Goal: Information Seeking & Learning: Learn about a topic

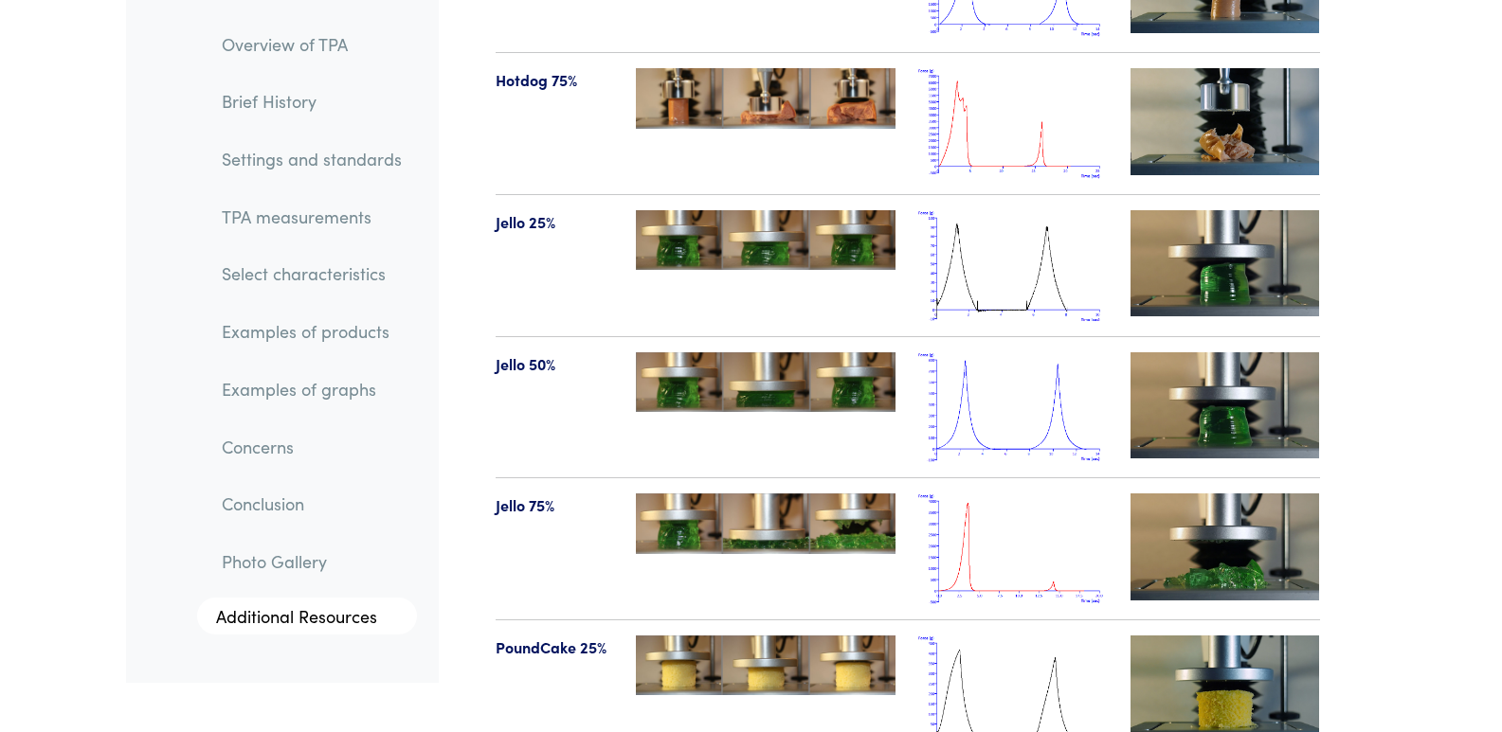
scroll to position [21697, 0]
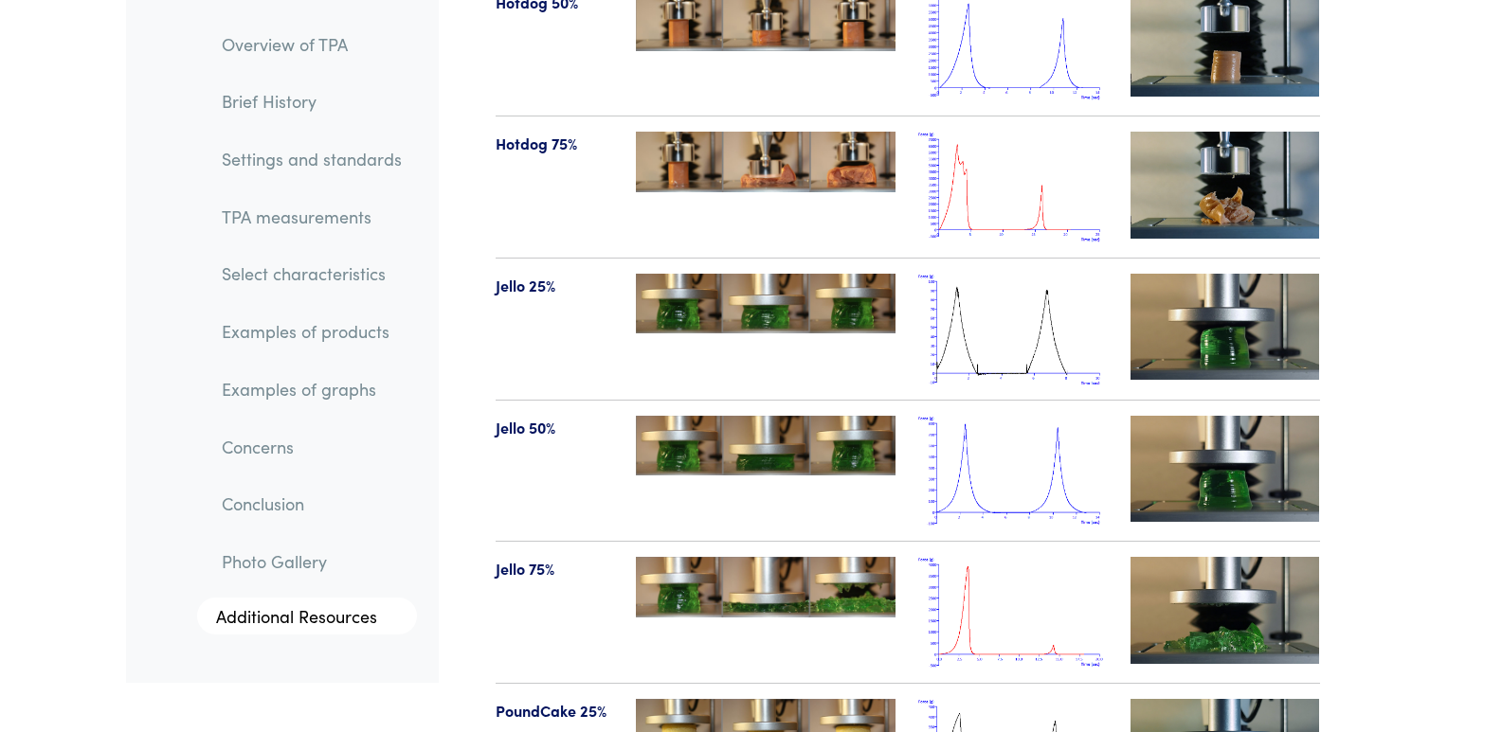
click at [1223, 274] on img at bounding box center [1224, 327] width 189 height 106
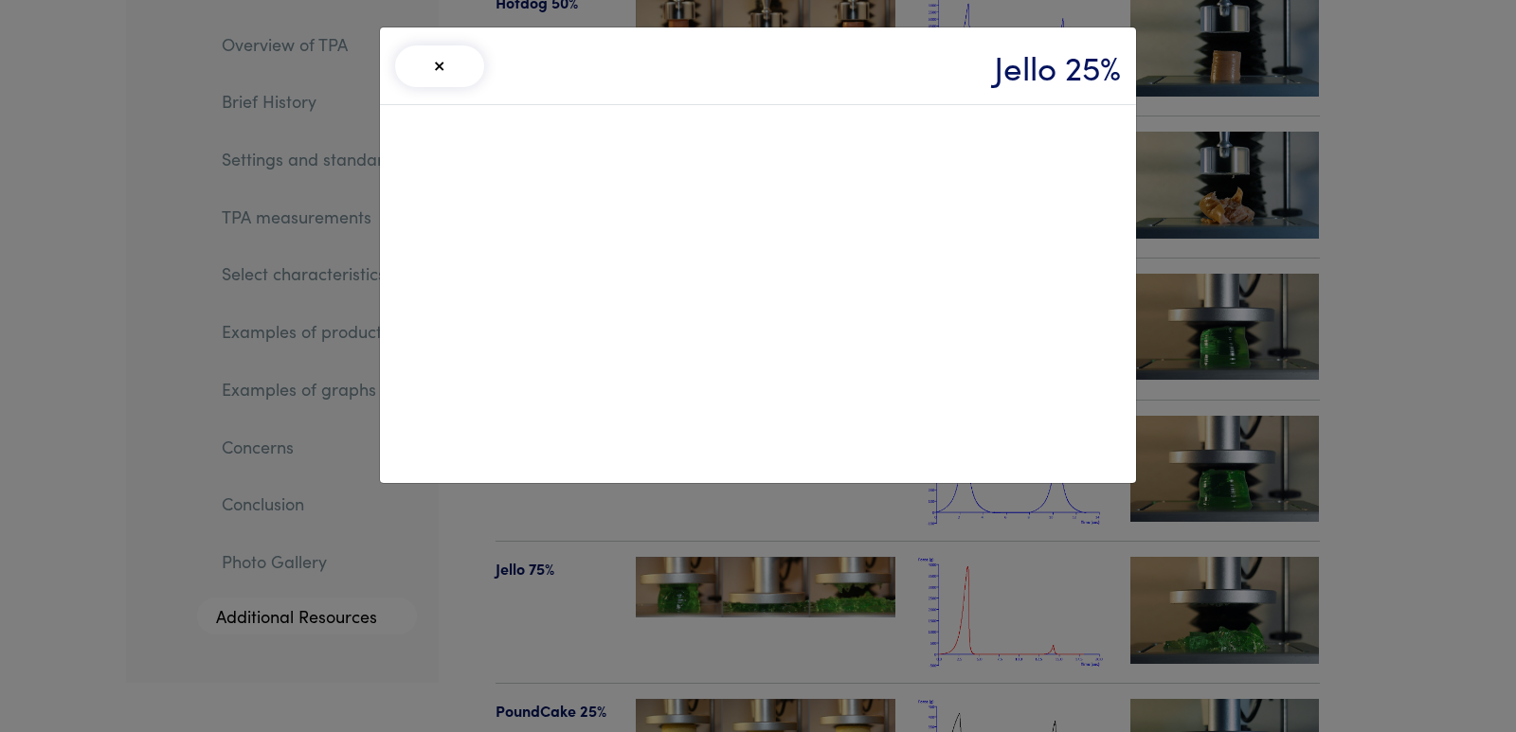
click at [1235, 279] on div "× Jello 25%" at bounding box center [758, 366] width 1516 height 732
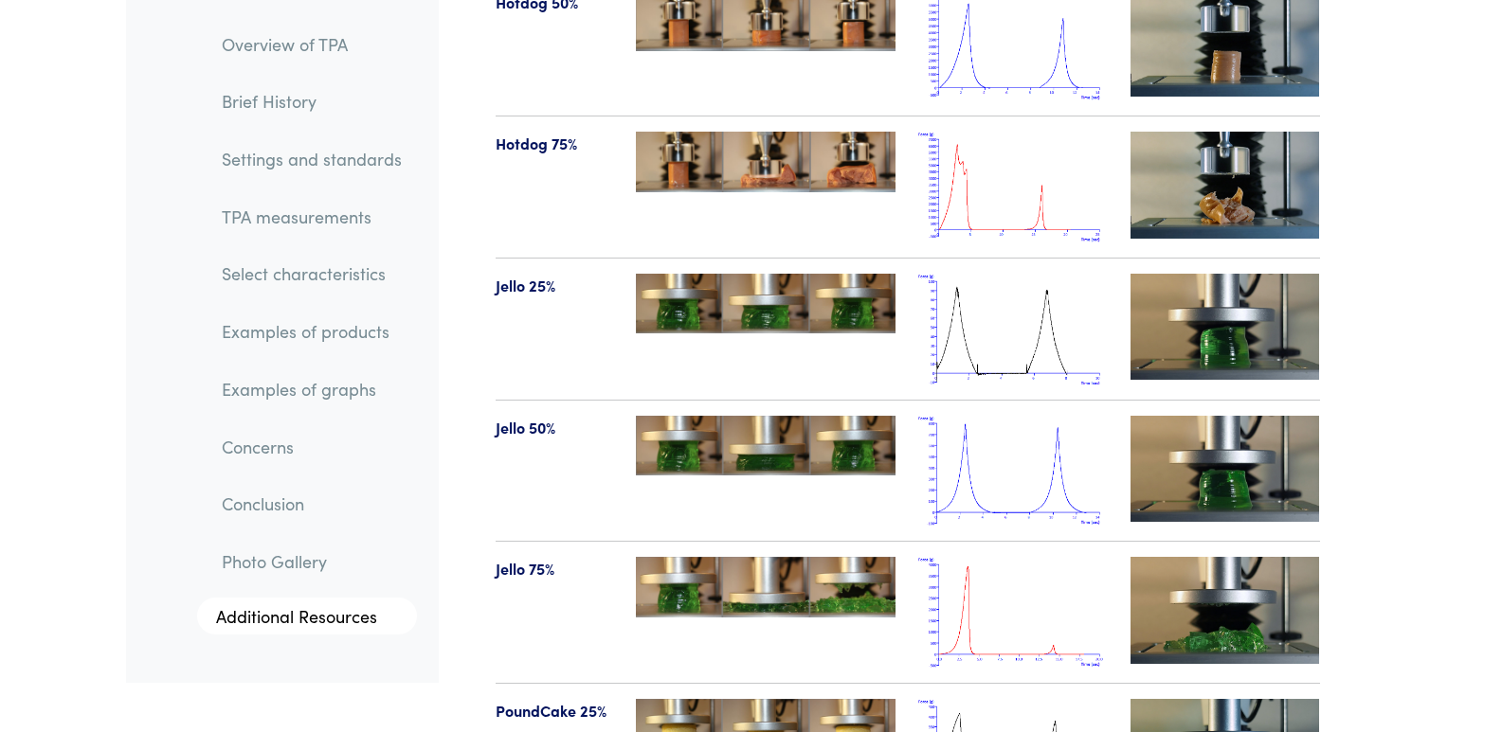
click at [849, 279] on img at bounding box center [766, 304] width 260 height 60
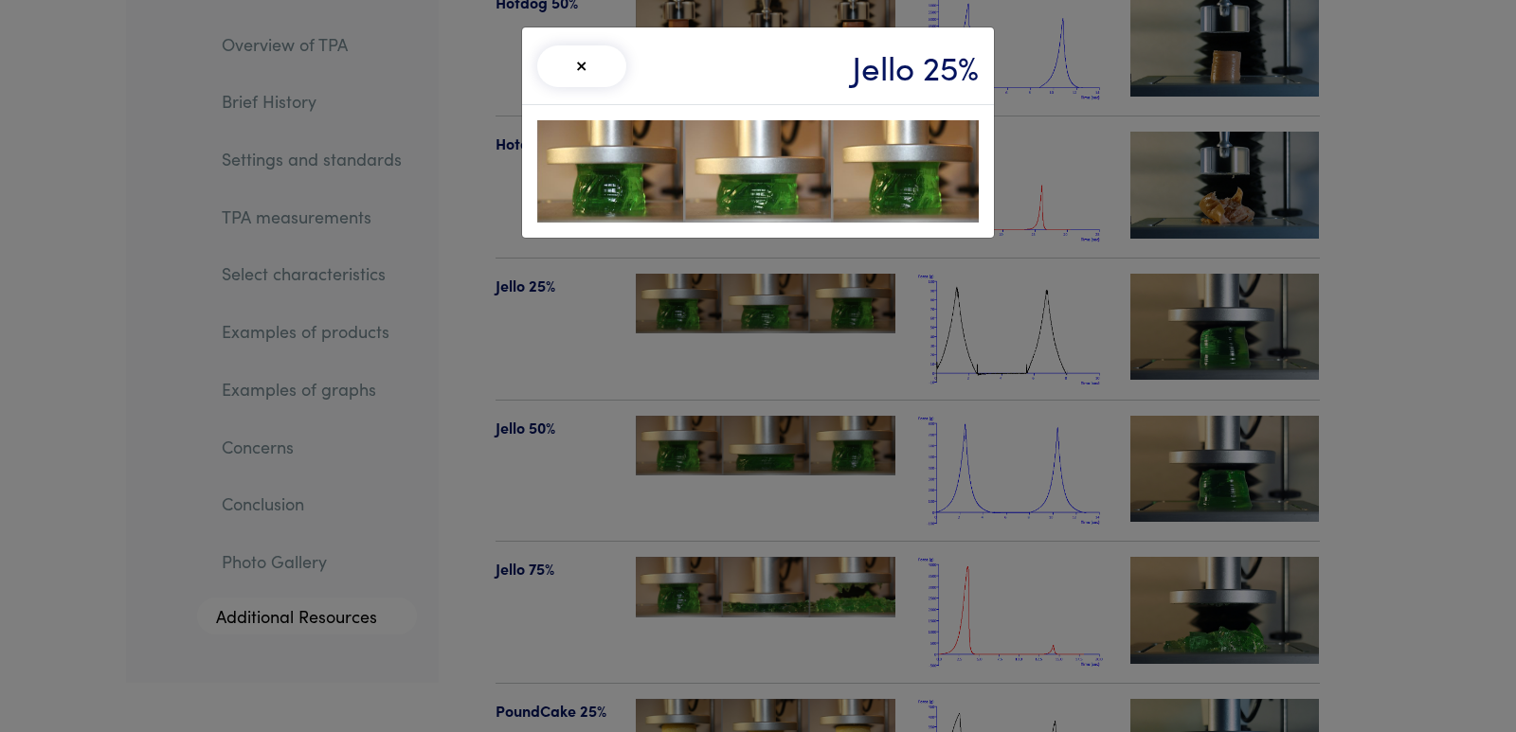
click at [791, 398] on div "× Jello 25%" at bounding box center [758, 366] width 1516 height 732
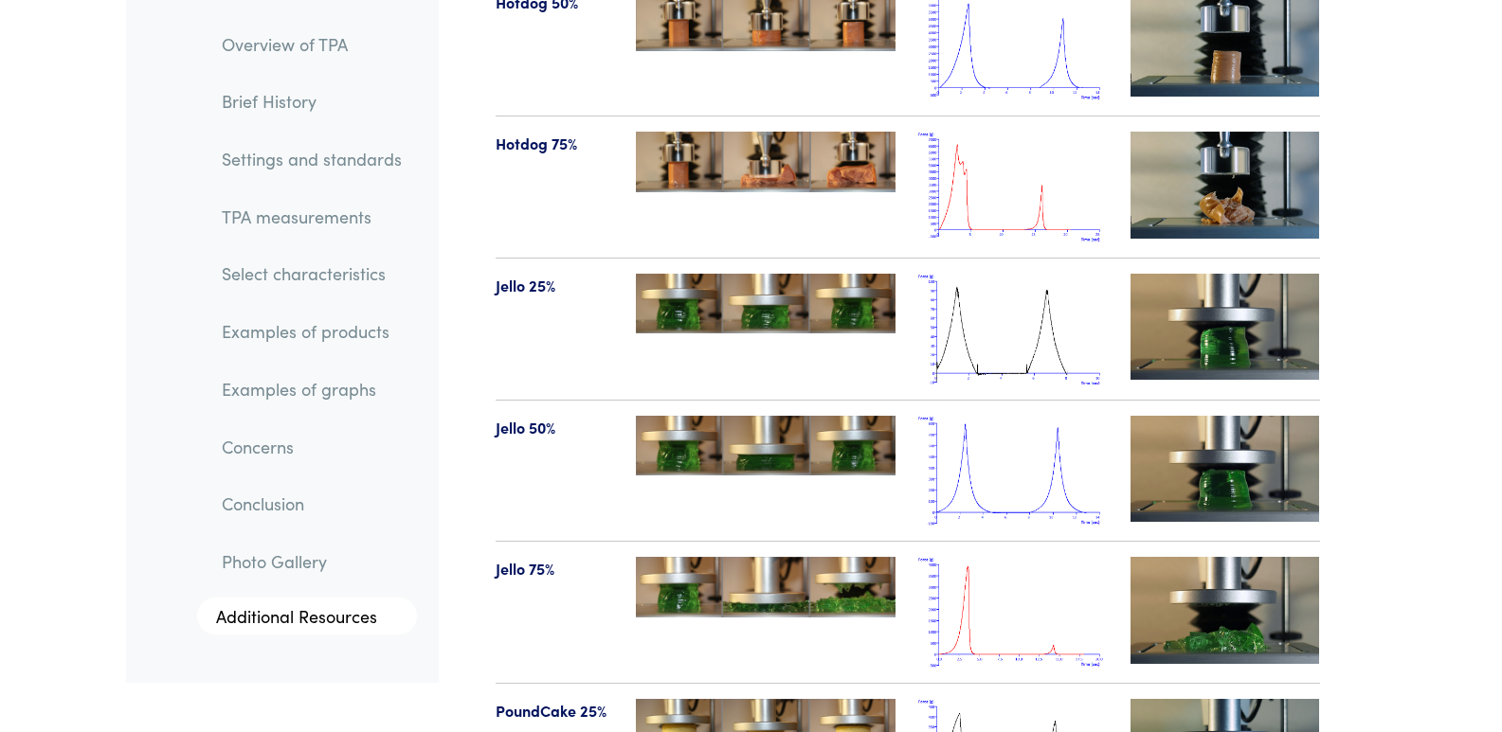
click at [791, 416] on img at bounding box center [766, 446] width 260 height 60
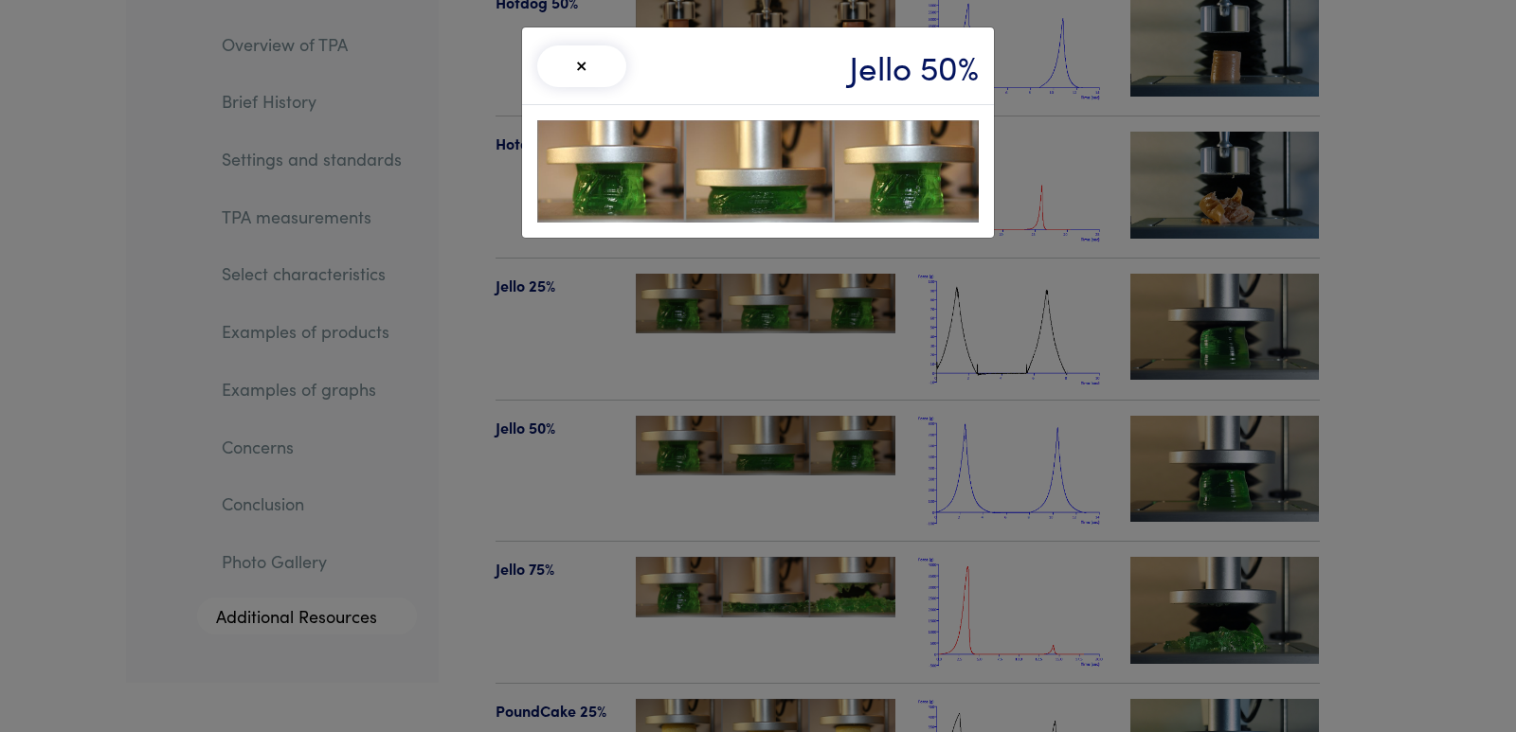
click at [815, 390] on div "× Jello 50%" at bounding box center [758, 366] width 1516 height 732
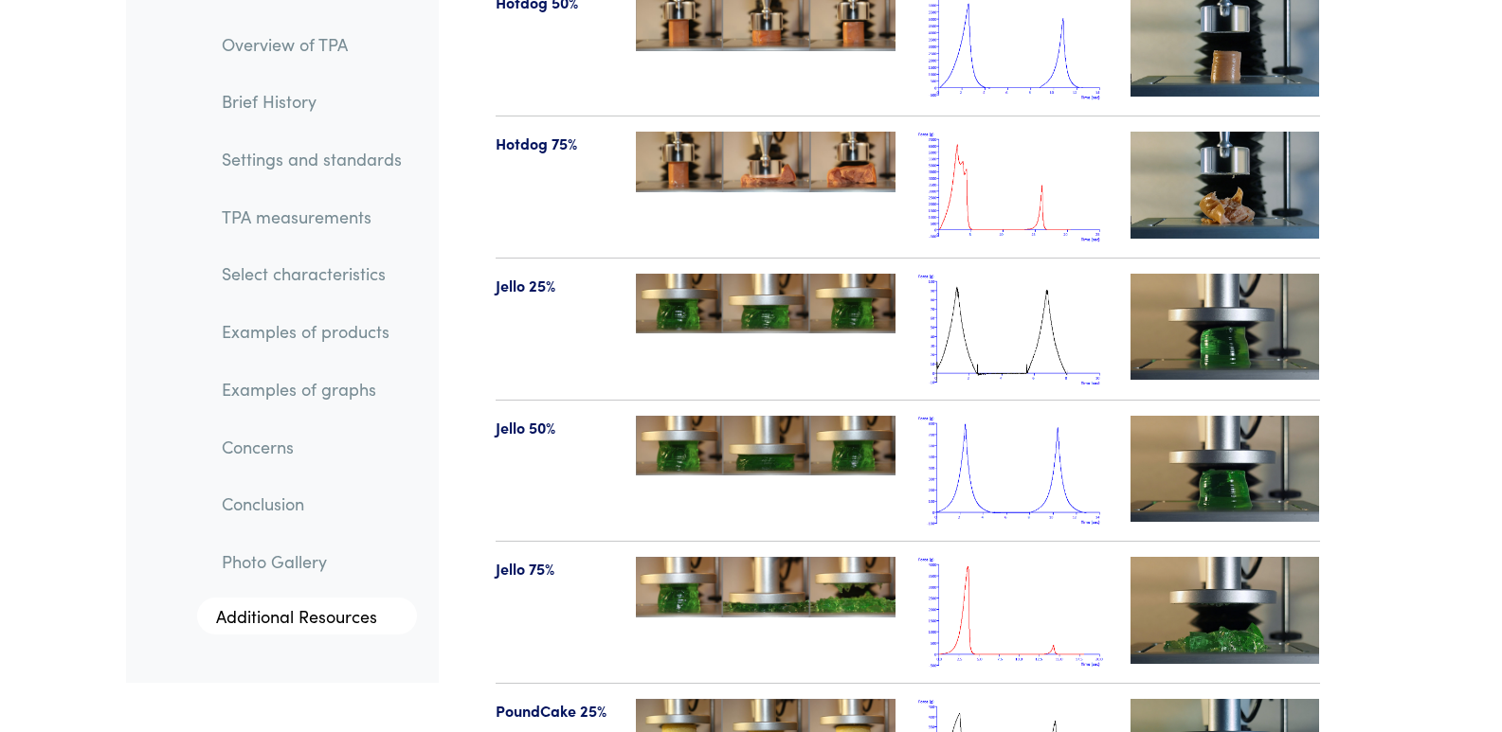
click at [973, 421] on img at bounding box center [1012, 471] width 189 height 111
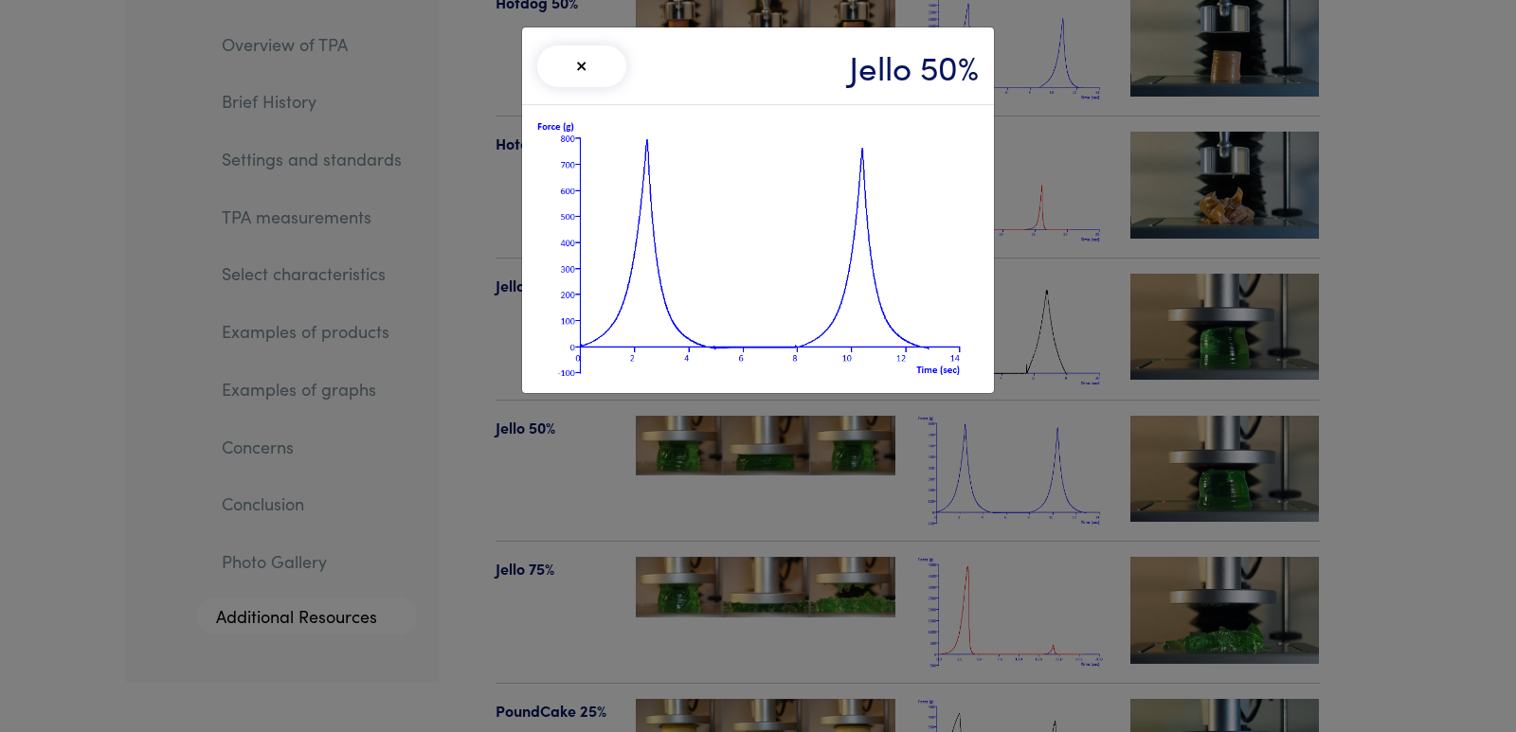
click at [627, 476] on div "× Jello 50%" at bounding box center [758, 366] width 1516 height 732
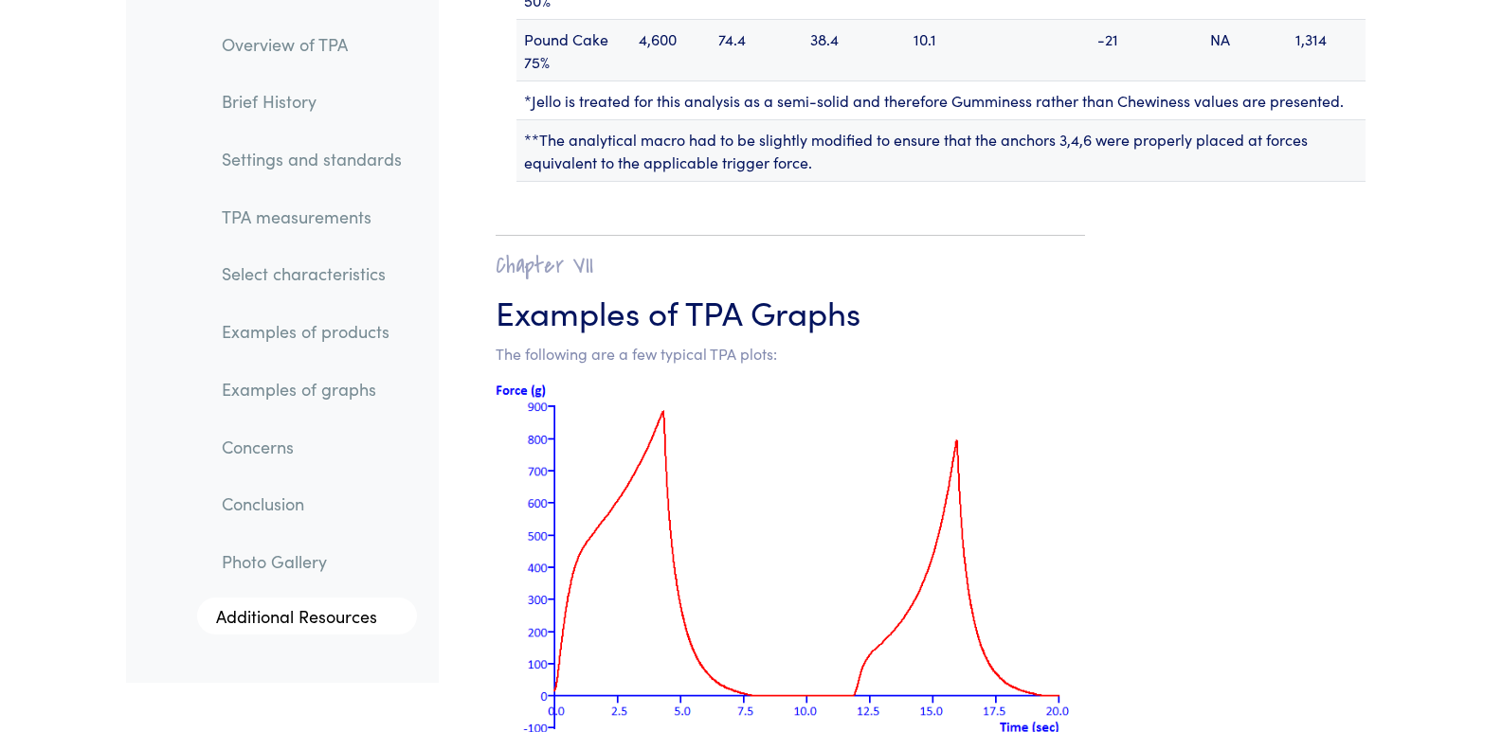
scroll to position [23591, 0]
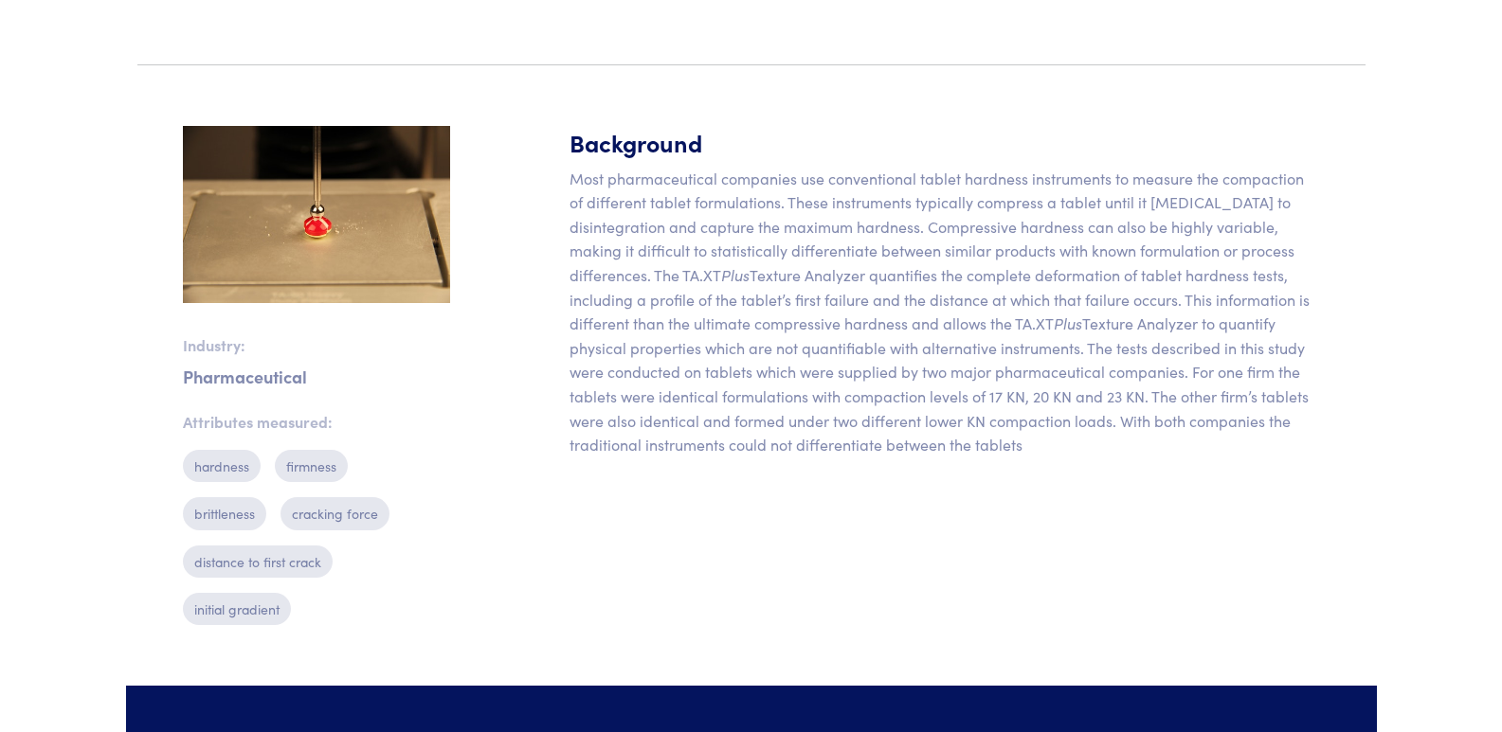
scroll to position [461, 0]
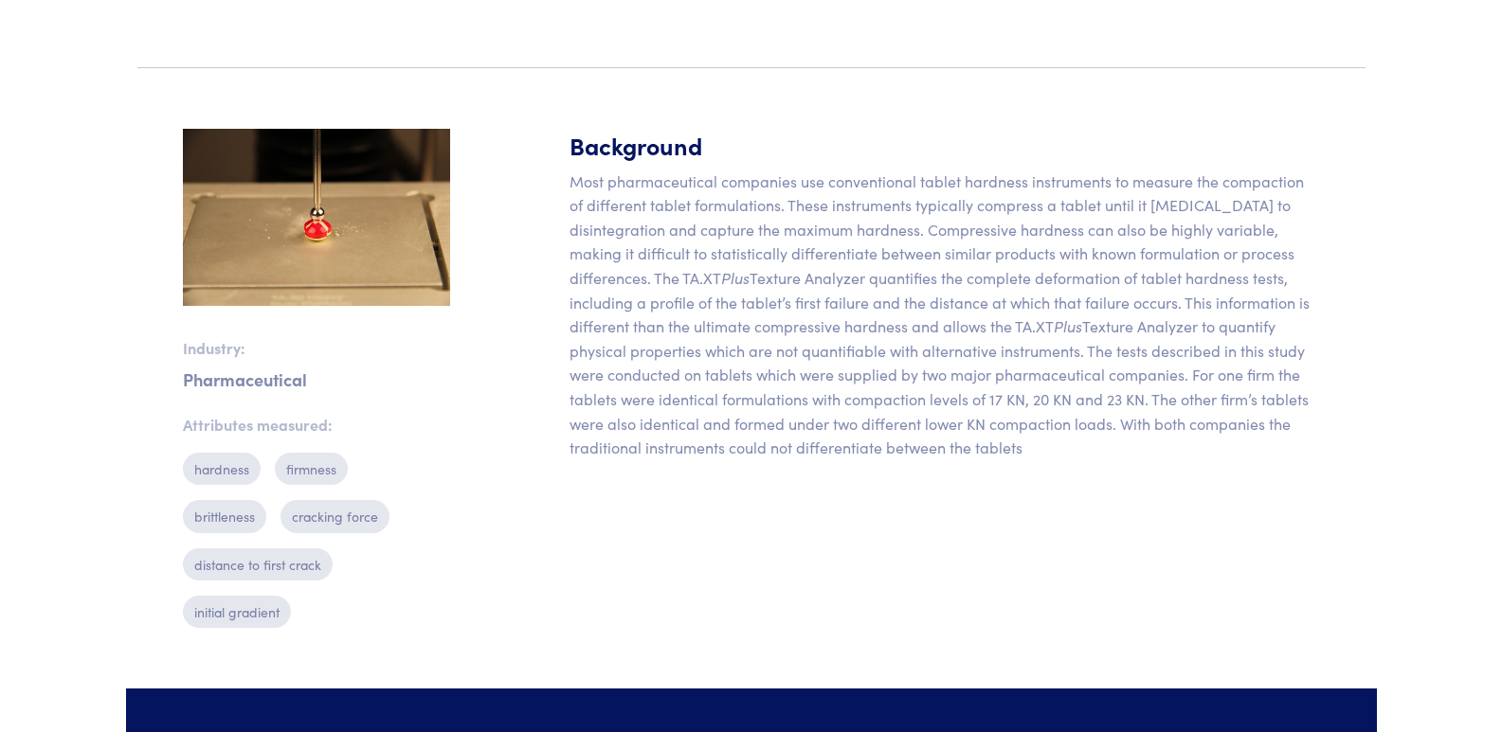
click at [234, 474] on p "hardness" at bounding box center [222, 469] width 78 height 32
click at [221, 478] on p "hardness" at bounding box center [222, 469] width 78 height 32
click at [221, 475] on p "hardness" at bounding box center [222, 469] width 78 height 32
click at [221, 465] on p "hardness" at bounding box center [222, 469] width 78 height 32
click at [237, 433] on p "Attributes measured:" at bounding box center [316, 425] width 267 height 25
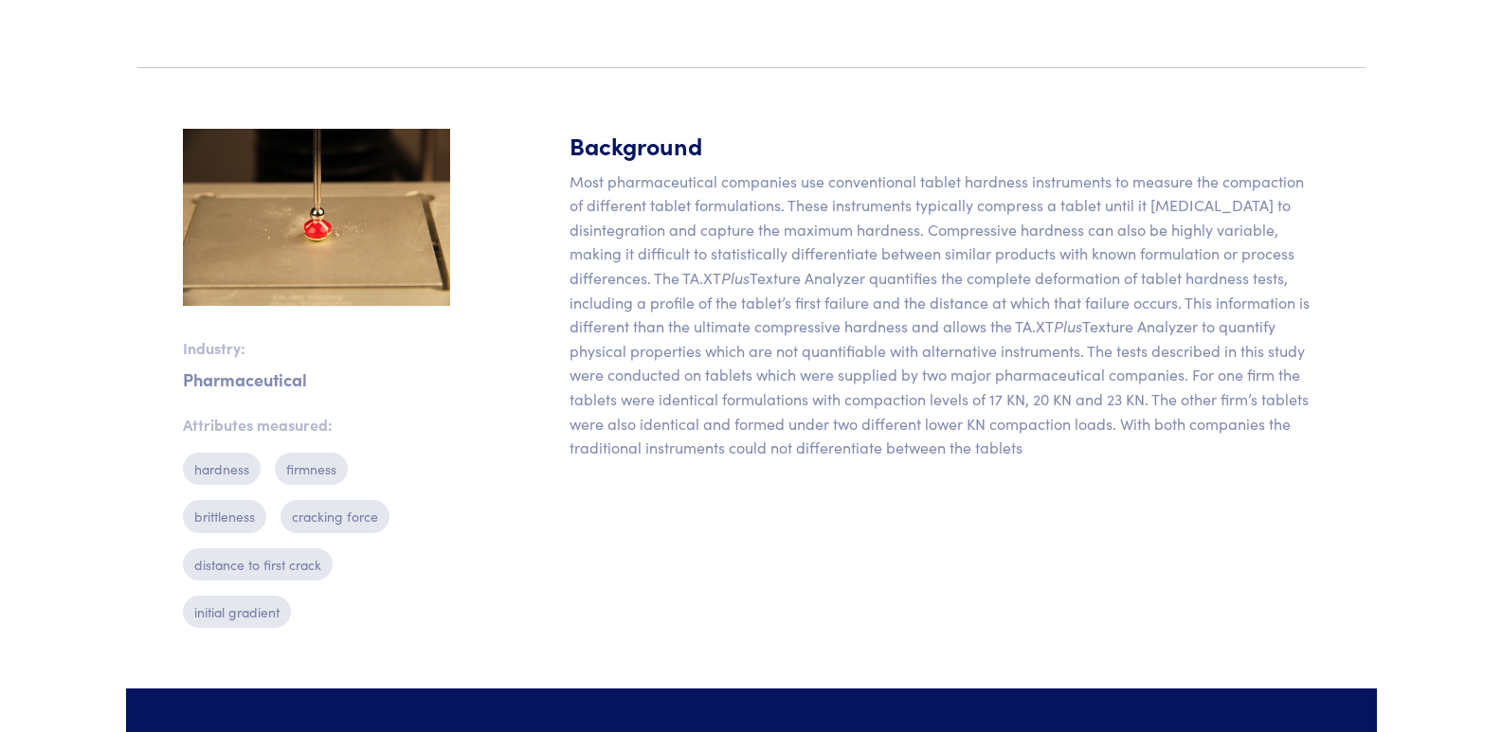
click at [798, 389] on p "Most pharmaceutical companies use conventional tablet hardness instruments to m…" at bounding box center [944, 315] width 750 height 291
